Goal: Contribute content

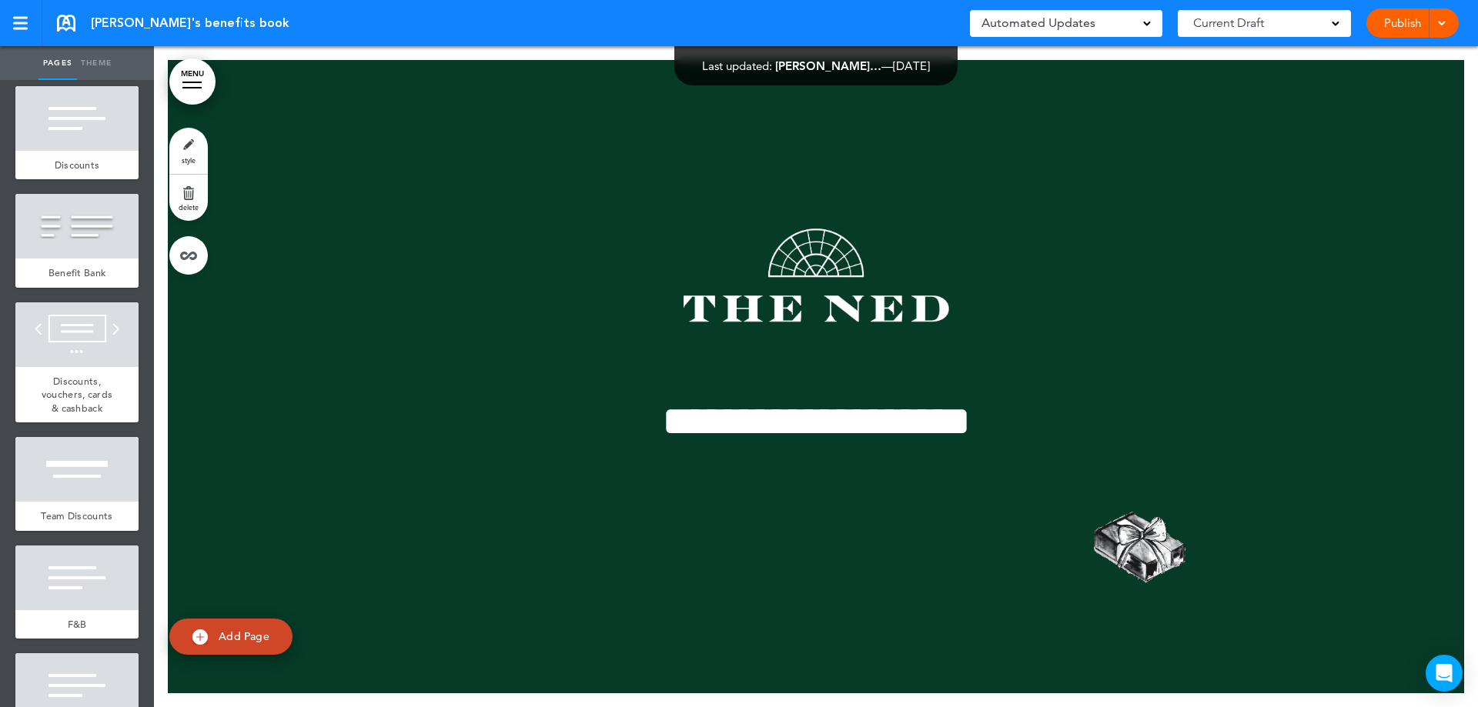
scroll to position [2590, 0]
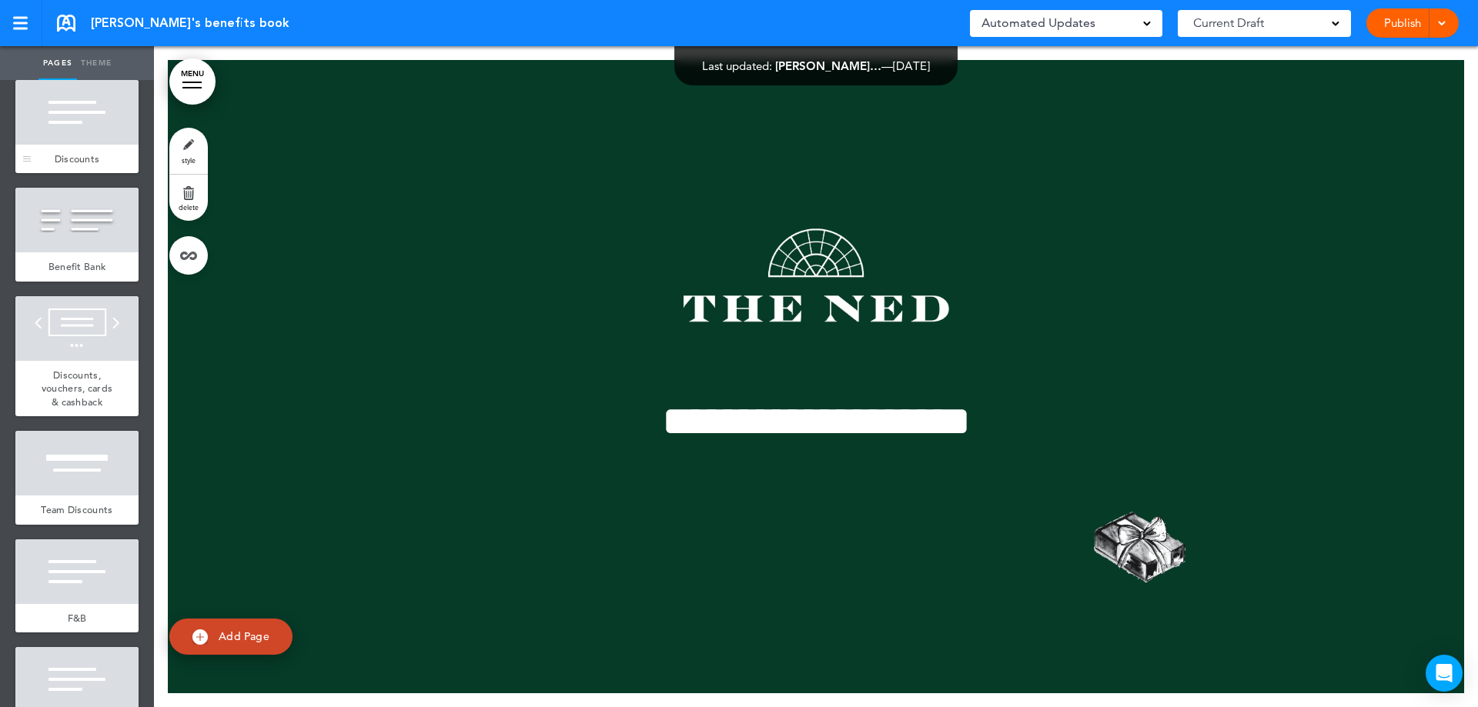
click at [82, 165] on span "Discounts" at bounding box center [77, 158] width 45 height 13
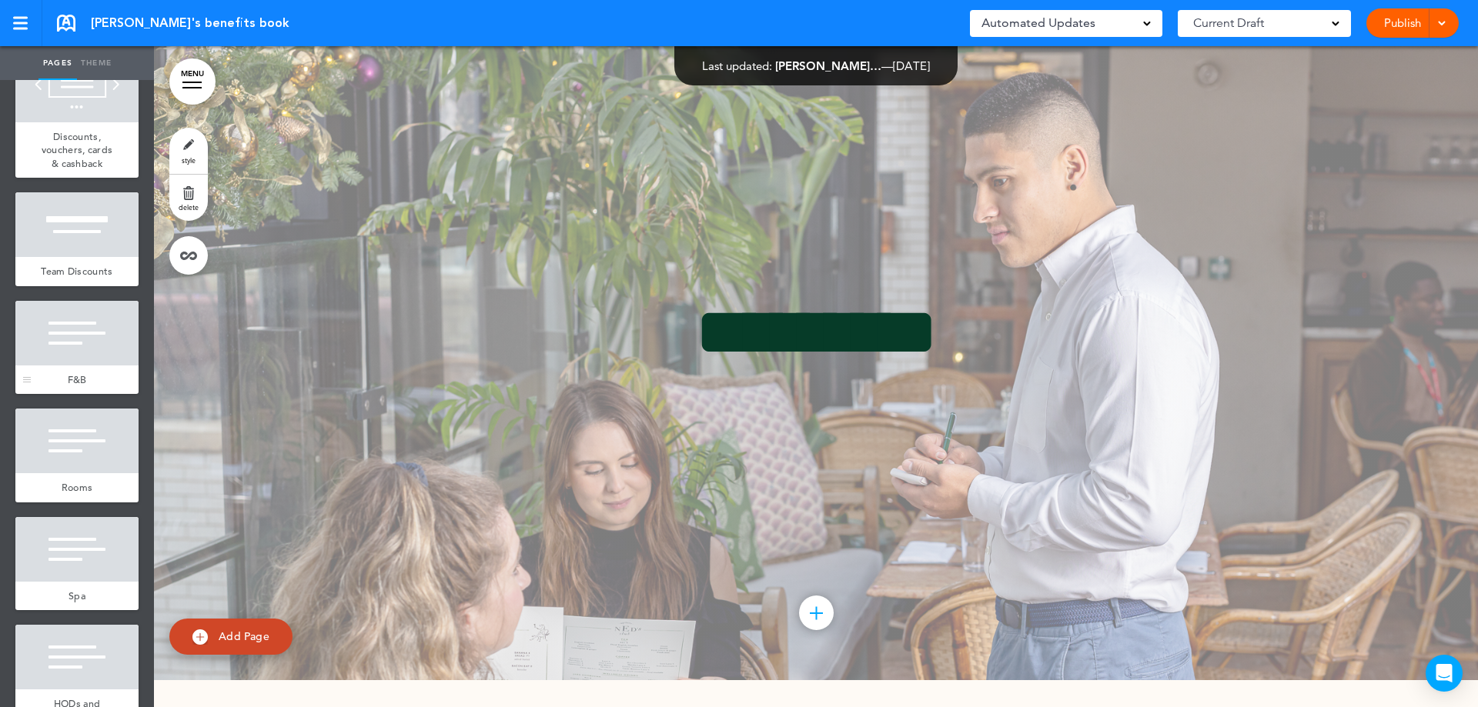
scroll to position [2898, 0]
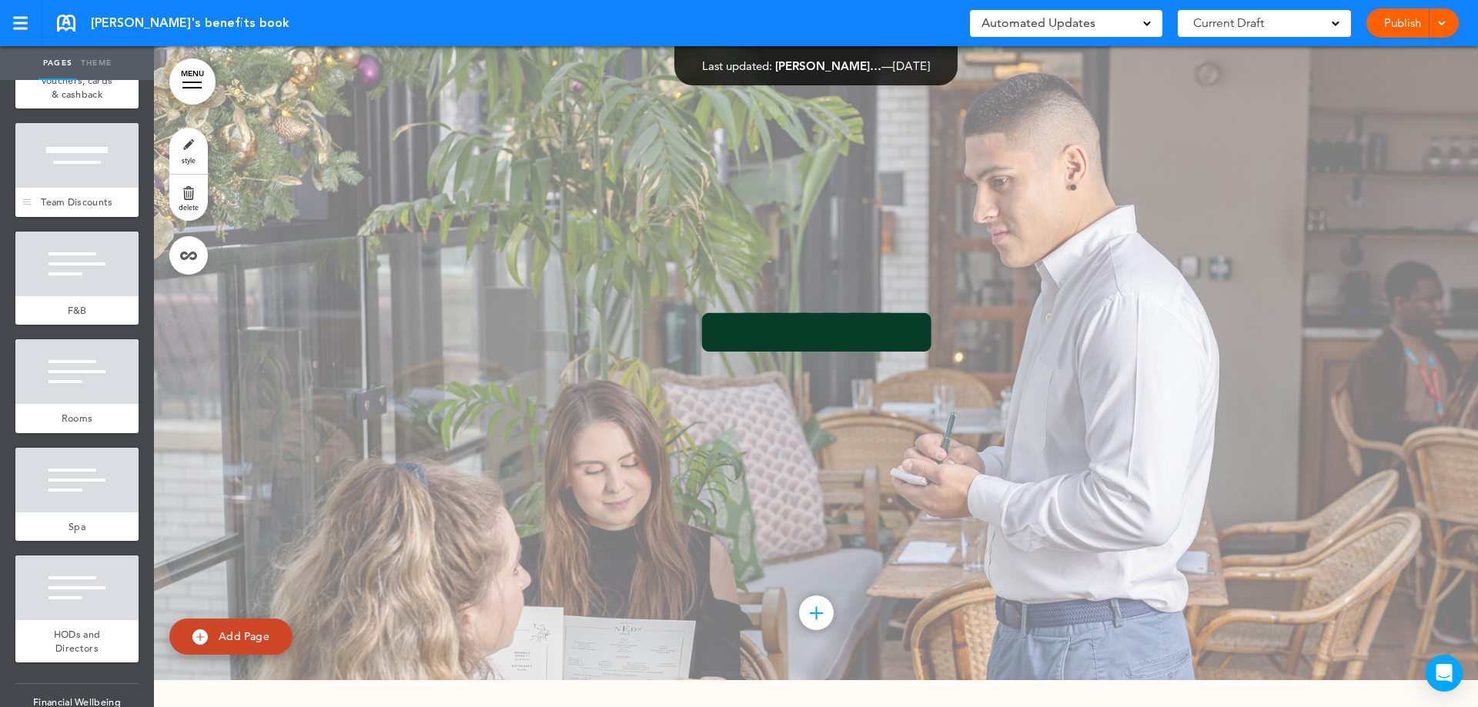
click at [84, 217] on div "Team Discounts" at bounding box center [76, 202] width 123 height 29
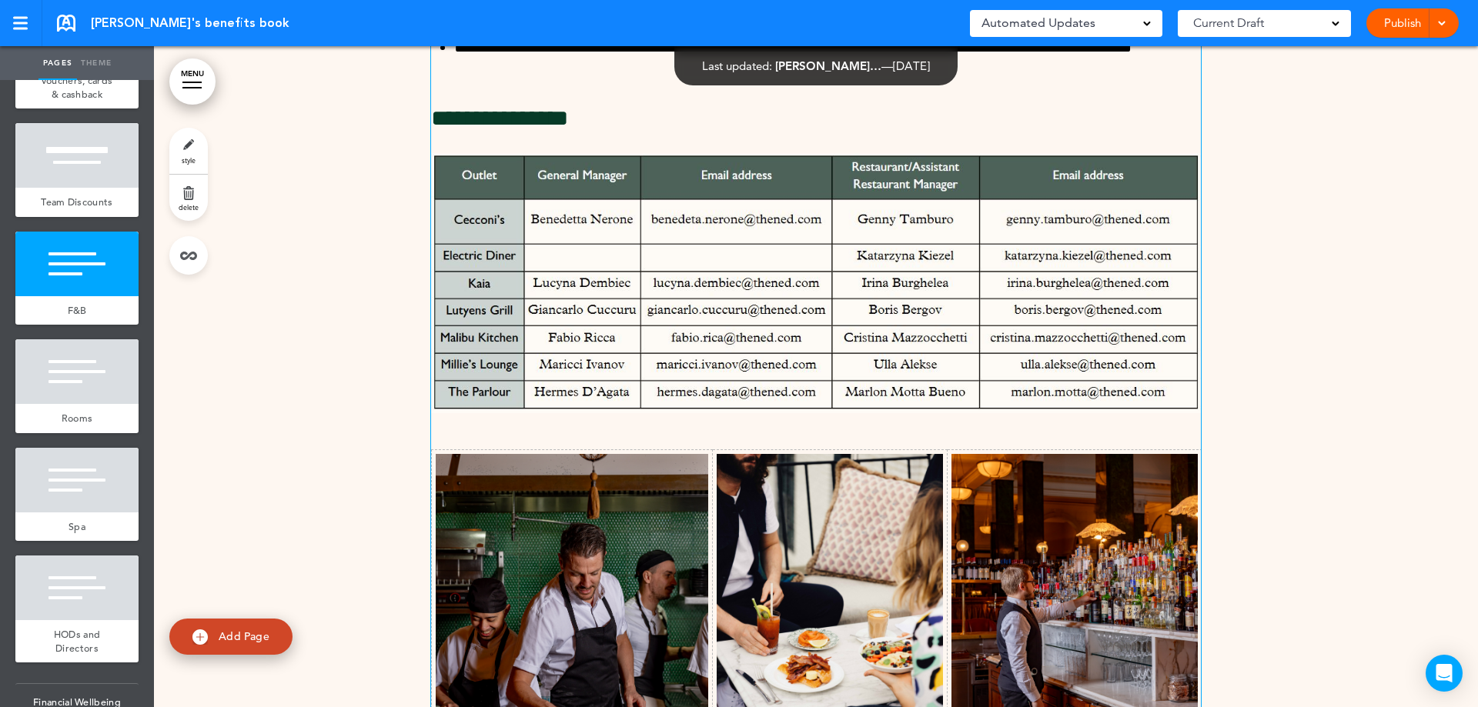
scroll to position [19231, 0]
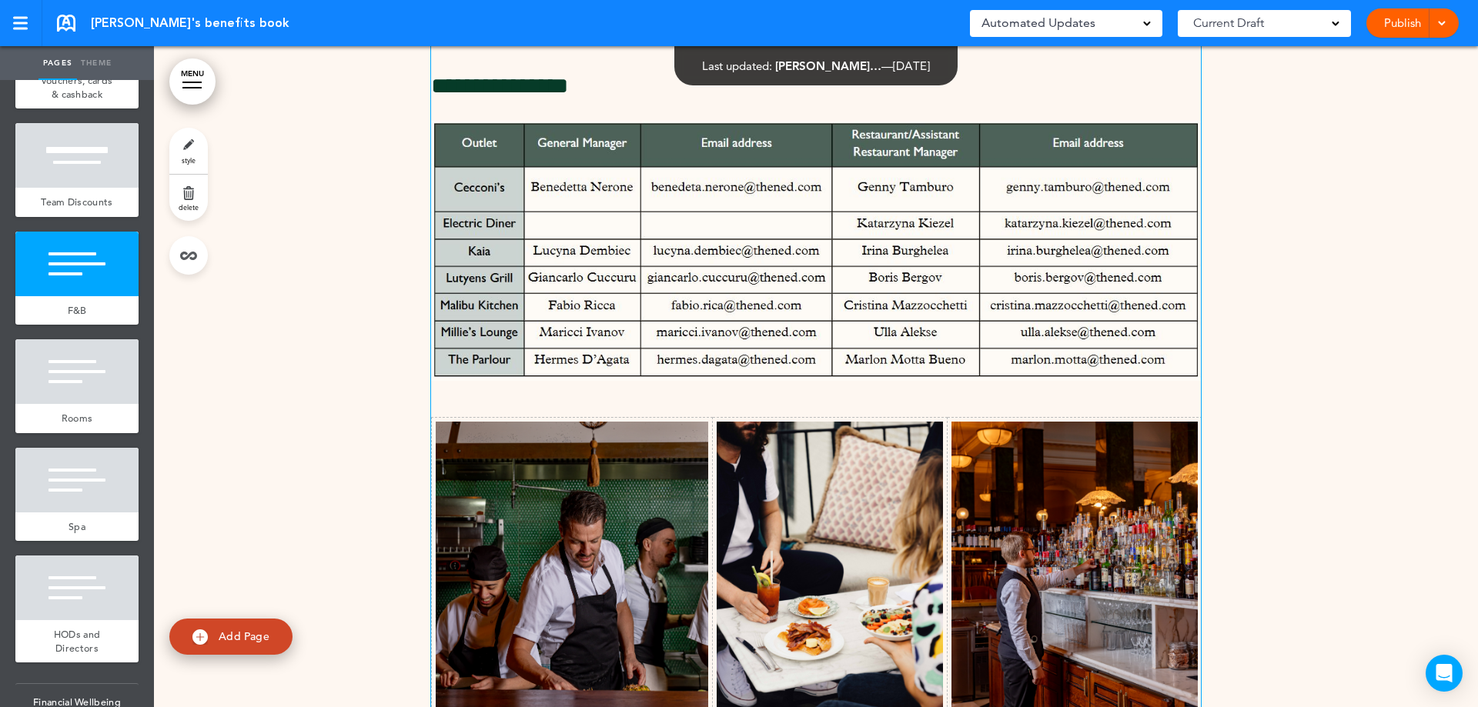
click at [705, 366] on img at bounding box center [816, 250] width 770 height 259
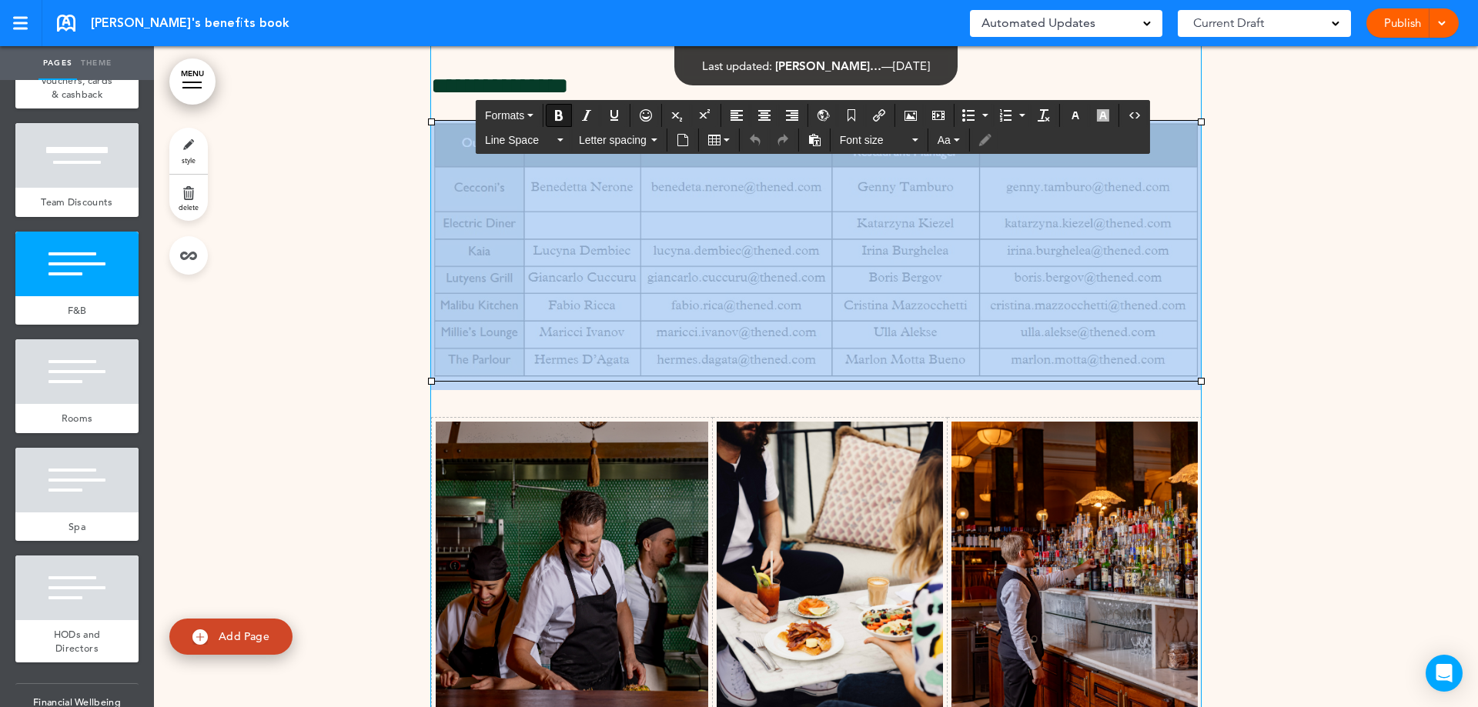
click at [710, 363] on img at bounding box center [816, 250] width 770 height 259
click at [697, 368] on img at bounding box center [816, 250] width 770 height 259
click at [717, 368] on img at bounding box center [816, 250] width 770 height 259
click at [840, 367] on img at bounding box center [816, 250] width 770 height 259
click at [877, 329] on img at bounding box center [816, 250] width 770 height 259
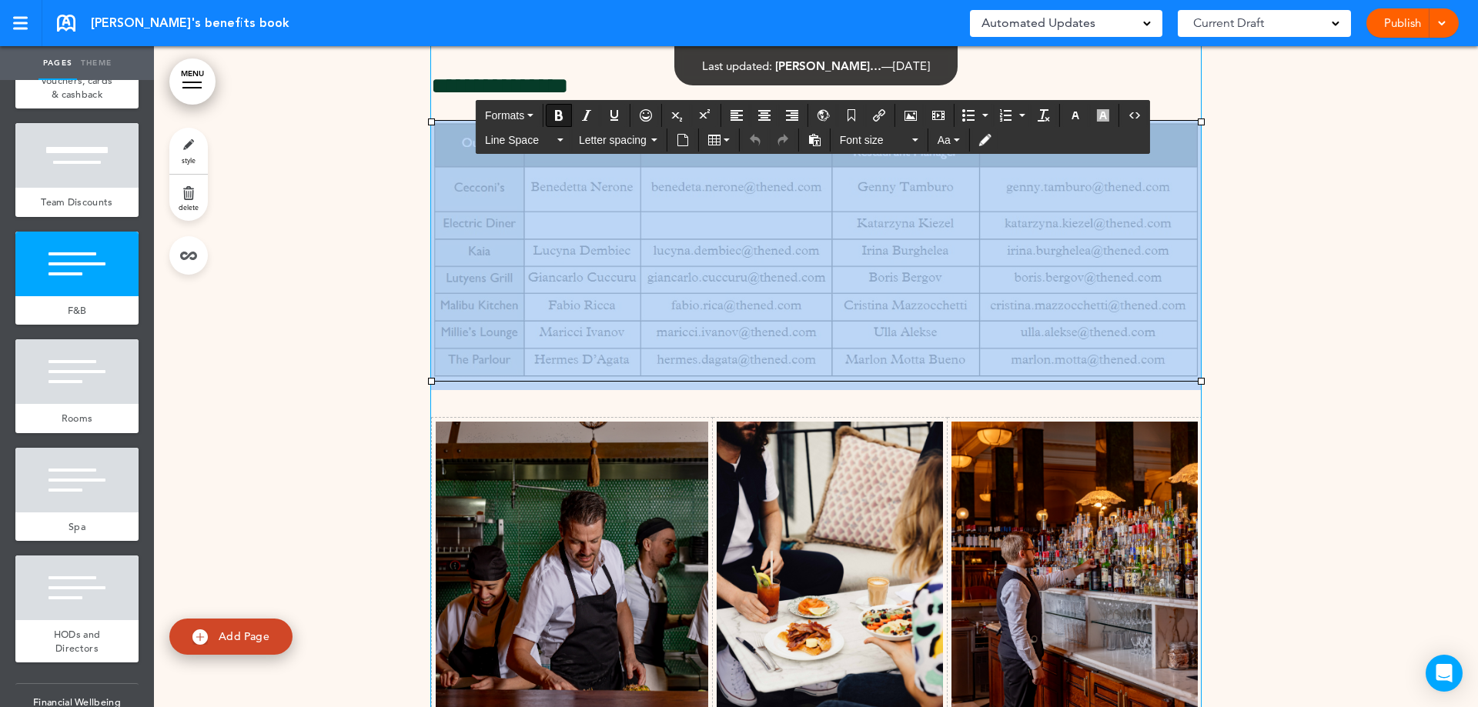
click at [737, 219] on img at bounding box center [816, 250] width 770 height 259
click at [909, 115] on icon "Airmason image" at bounding box center [910, 115] width 12 height 12
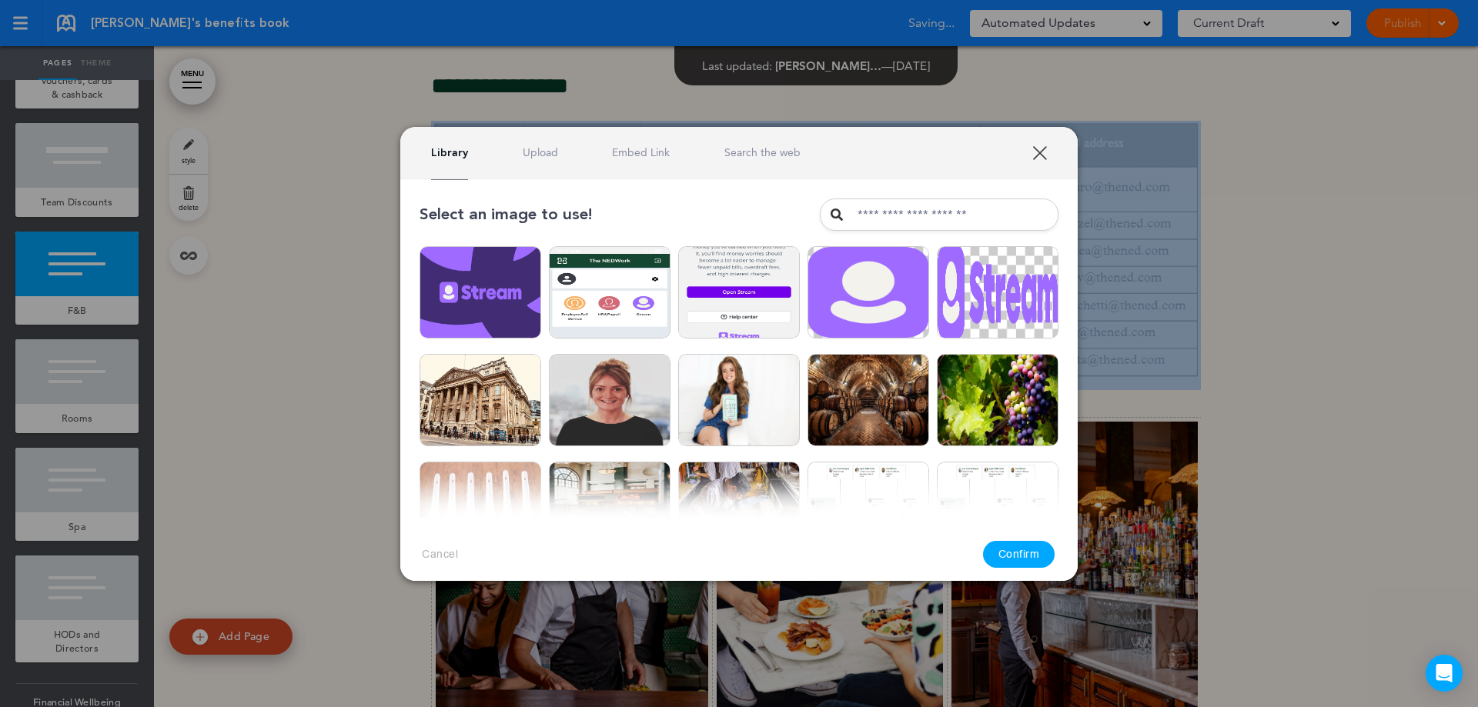
click at [548, 157] on link "Upload" at bounding box center [540, 152] width 35 height 15
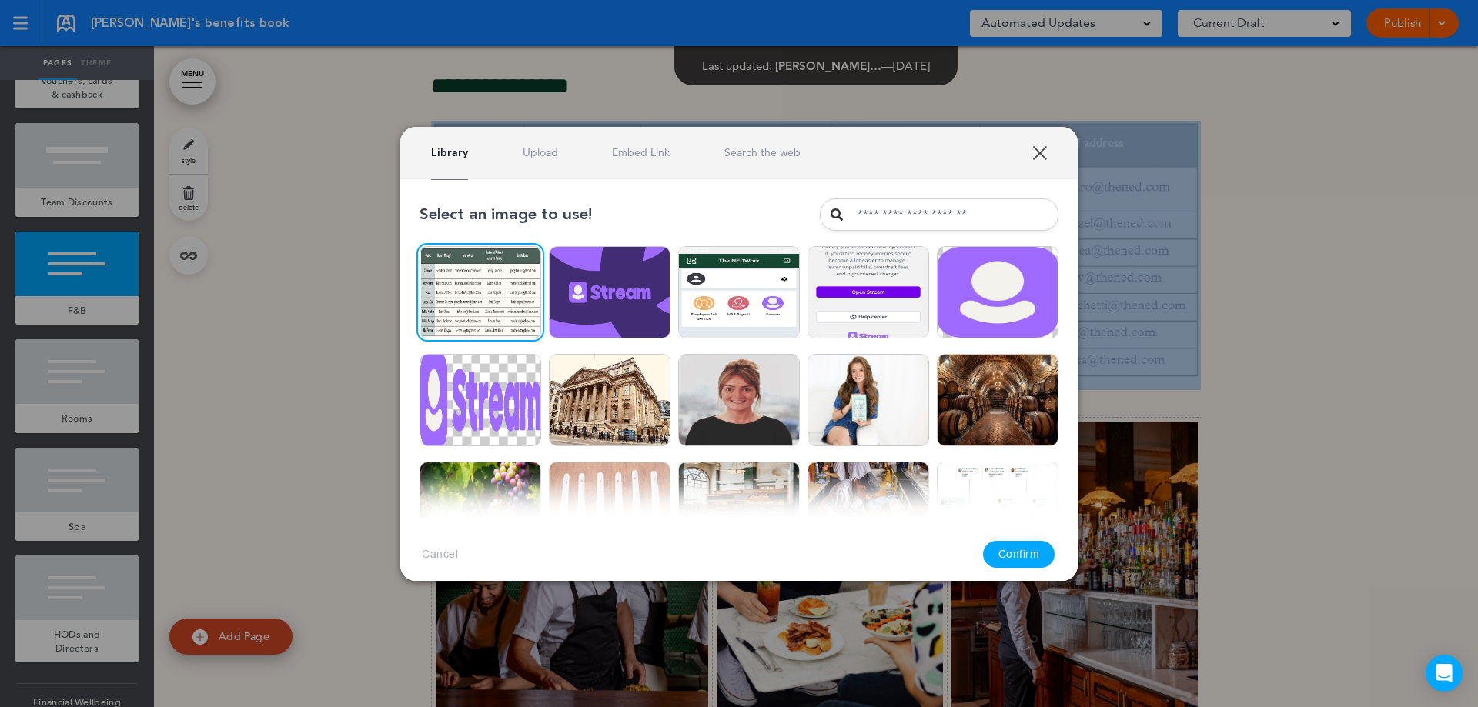
click at [1036, 557] on button "Confirm" at bounding box center [1019, 554] width 72 height 27
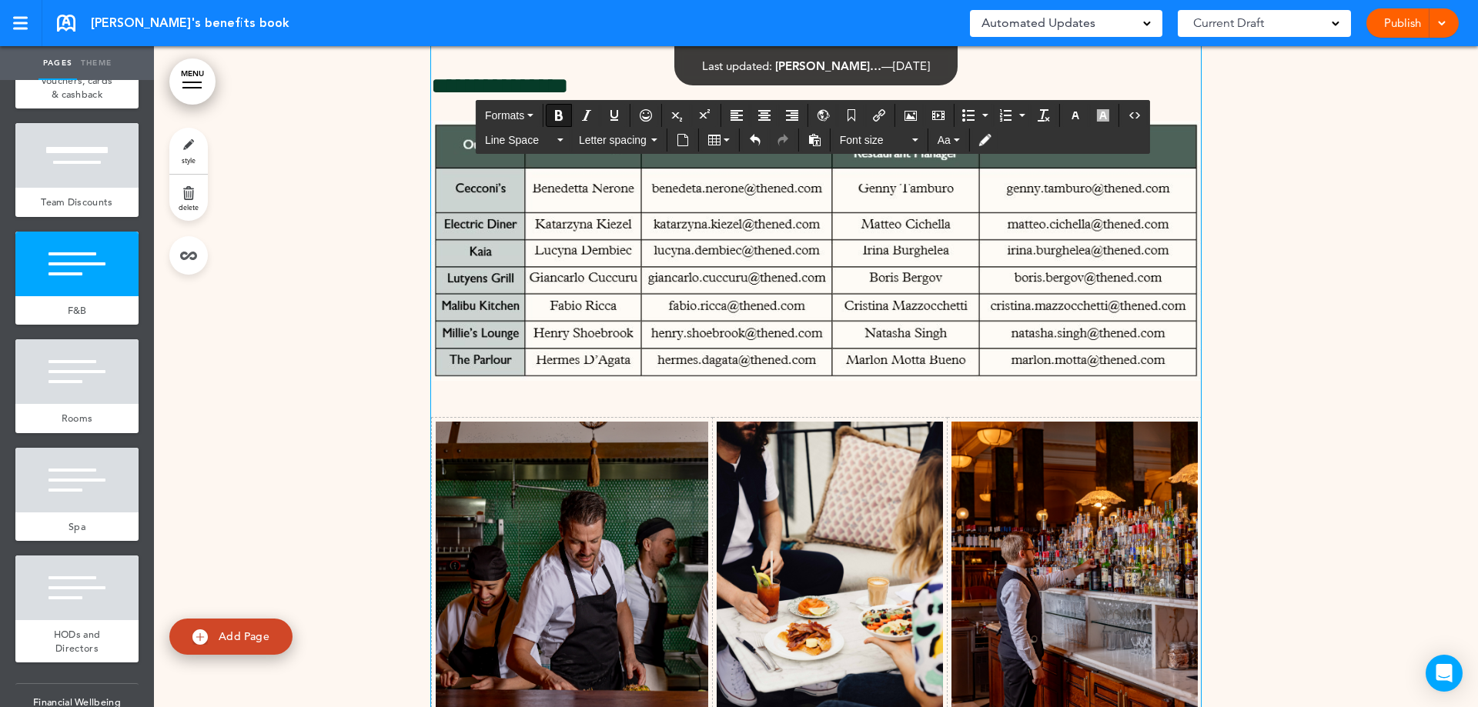
click at [1377, 400] on div at bounding box center [816, 170] width 1324 height 1351
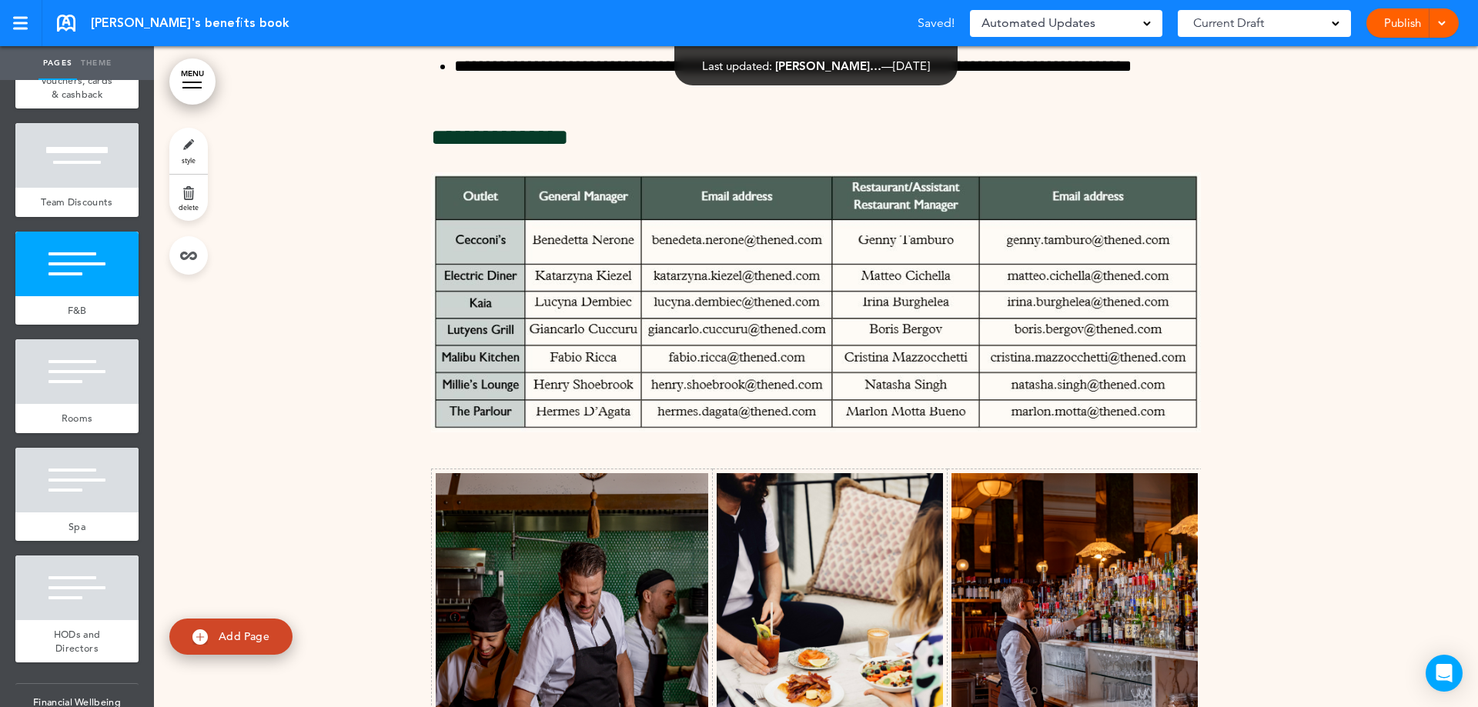
scroll to position [19154, 0]
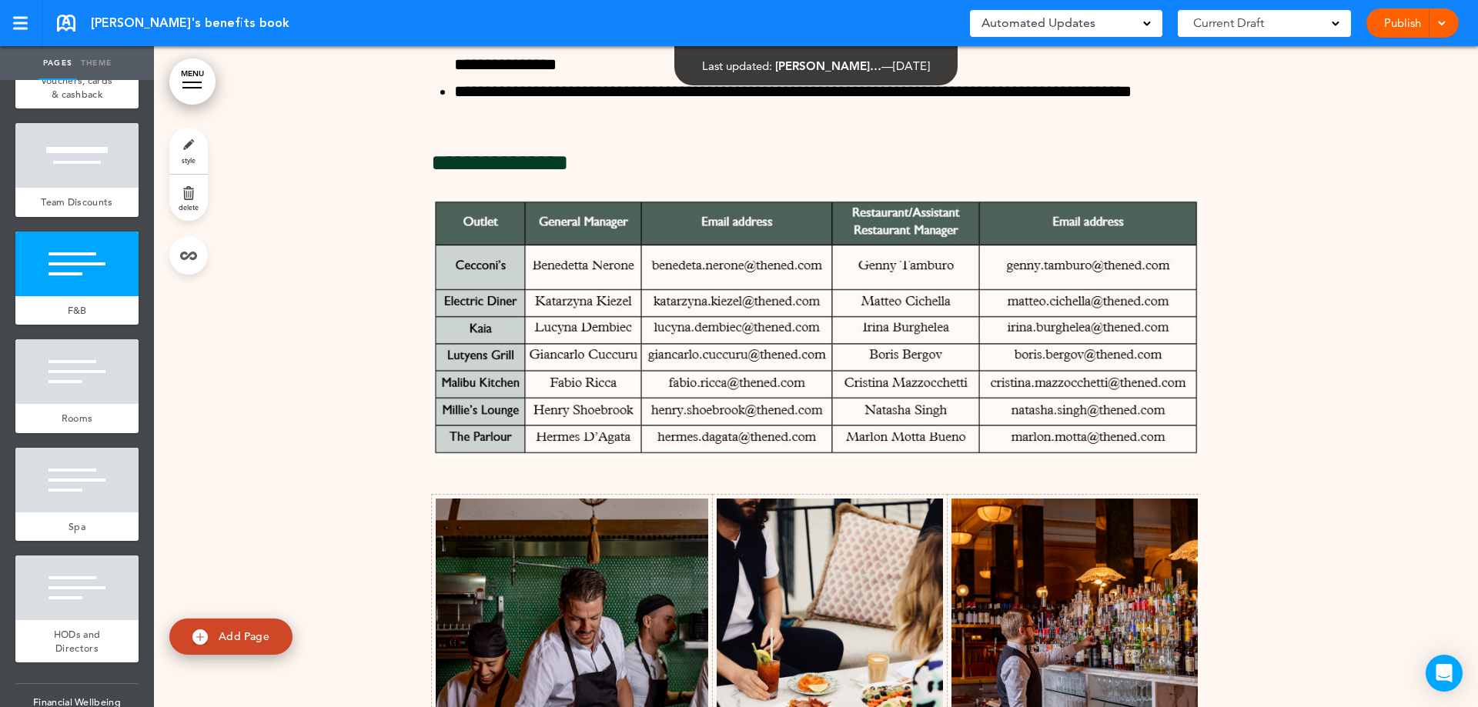
click at [1399, 30] on link "Publish" at bounding box center [1402, 22] width 48 height 29
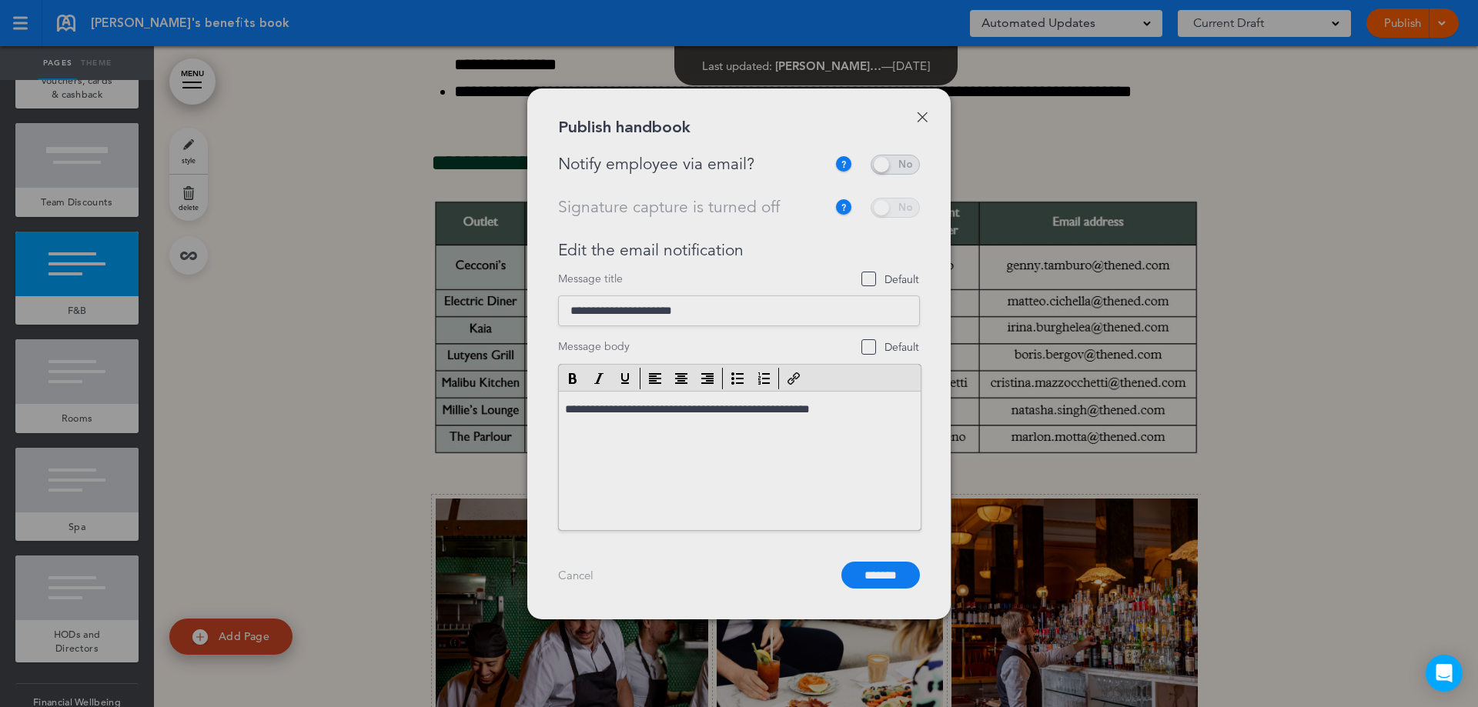
scroll to position [0, 0]
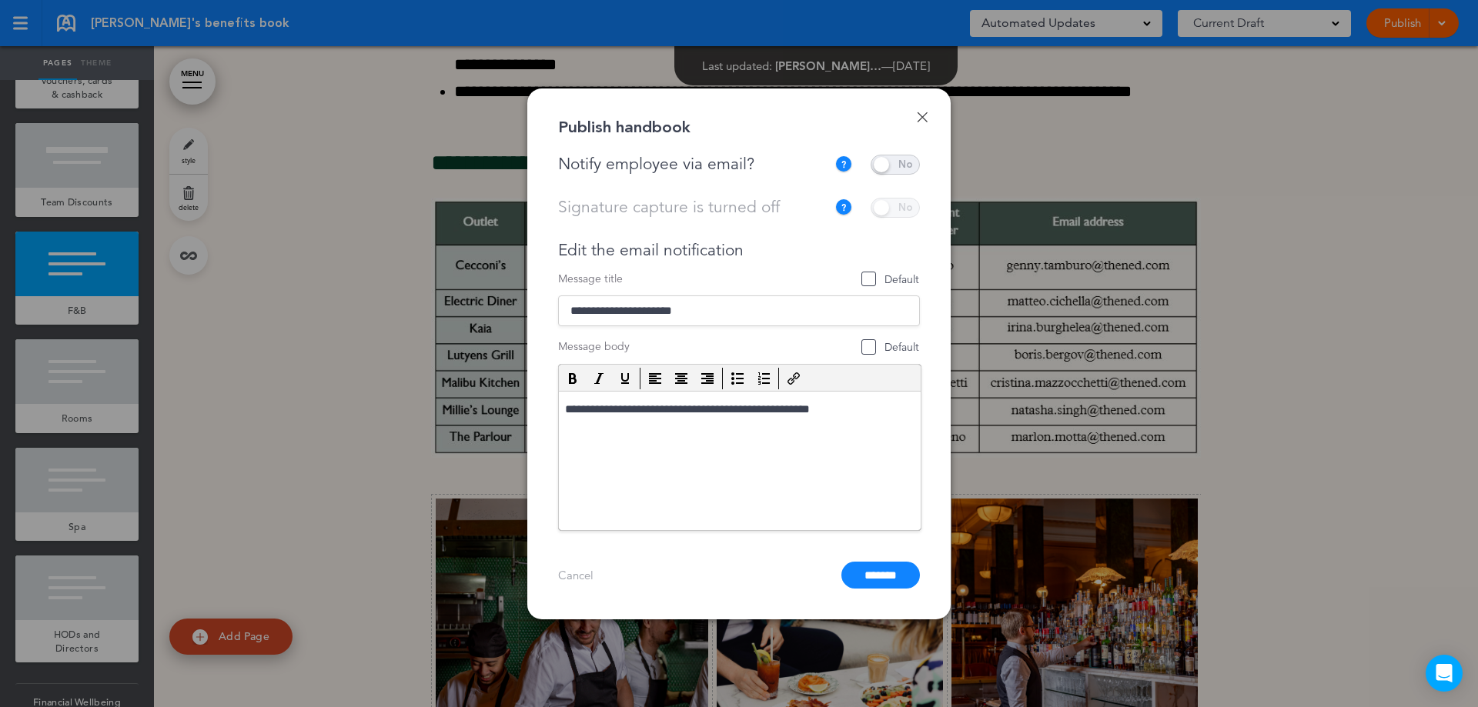
click at [885, 583] on input "*******" at bounding box center [880, 575] width 79 height 27
